Goal: Communication & Community: Connect with others

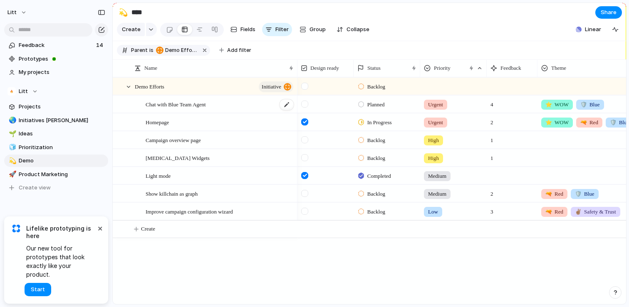
click at [202, 104] on span "Chat with Blue Team Agent" at bounding box center [175, 104] width 60 height 10
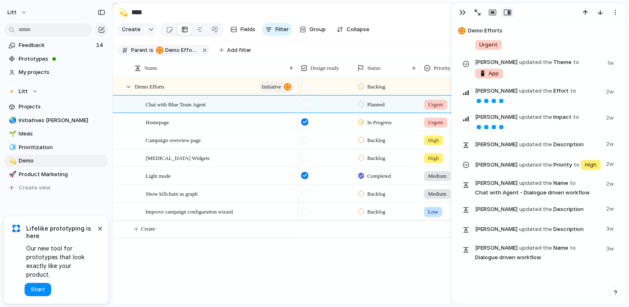
scroll to position [1869, 0]
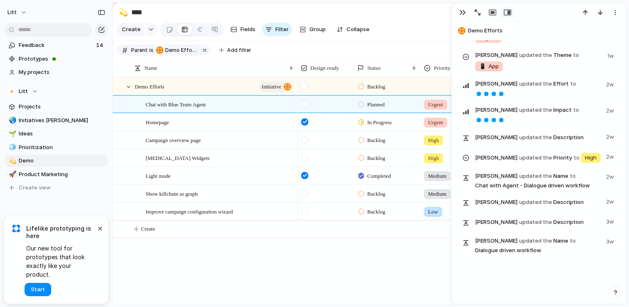
click at [320, 279] on div "Backlog Planned Urgent 4 ⭐️ WOW 🛡️ Blue In Progress Urgent 2 ⭐️ WOW 🔫 Red 🛡️ Bl…" at bounding box center [461, 190] width 328 height 227
click at [317, 274] on div "Backlog Planned Urgent 4 ⭐️ WOW 🛡️ Blue In Progress Urgent 2 ⭐️ WOW 🔫 Red 🛡️ Bl…" at bounding box center [461, 190] width 328 height 227
